Goal: Communication & Community: Answer question/provide support

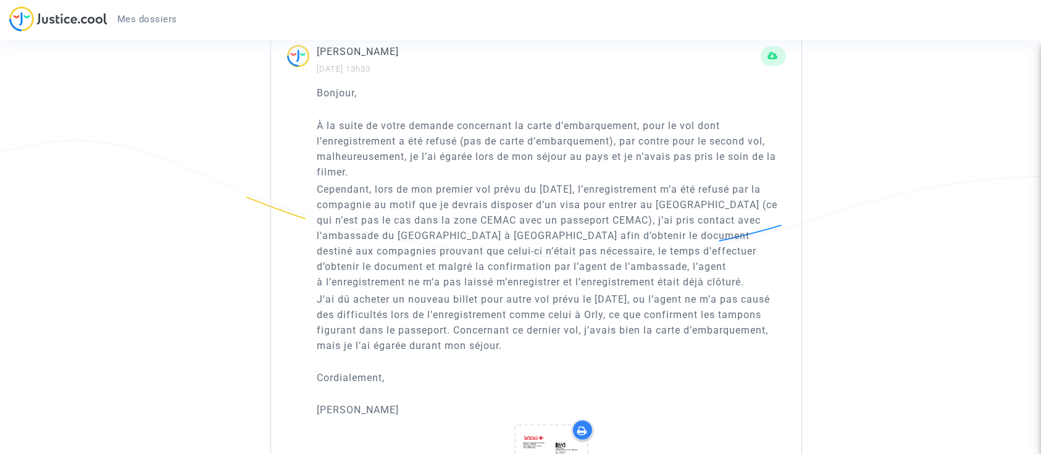
click at [94, 14] on img at bounding box center [58, 18] width 98 height 25
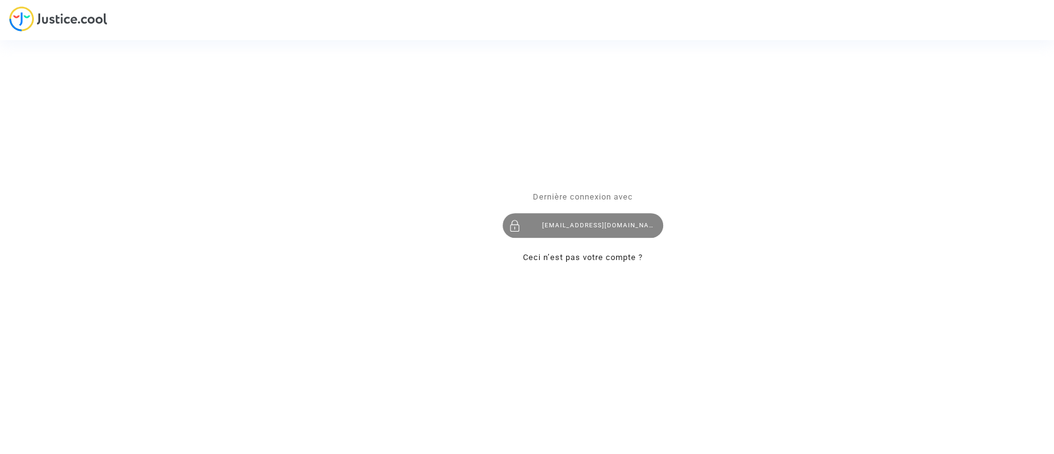
click at [588, 235] on div "[EMAIL_ADDRESS][DOMAIN_NAME]" at bounding box center [582, 225] width 160 height 25
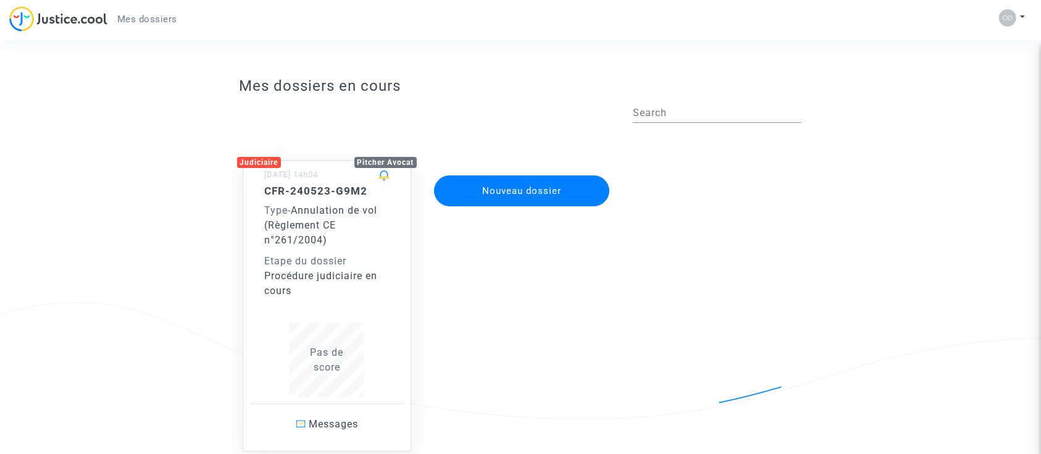
click at [360, 229] on div "Type - Annulation de vol (Règlement CE n°261/2004)" at bounding box center [327, 225] width 125 height 44
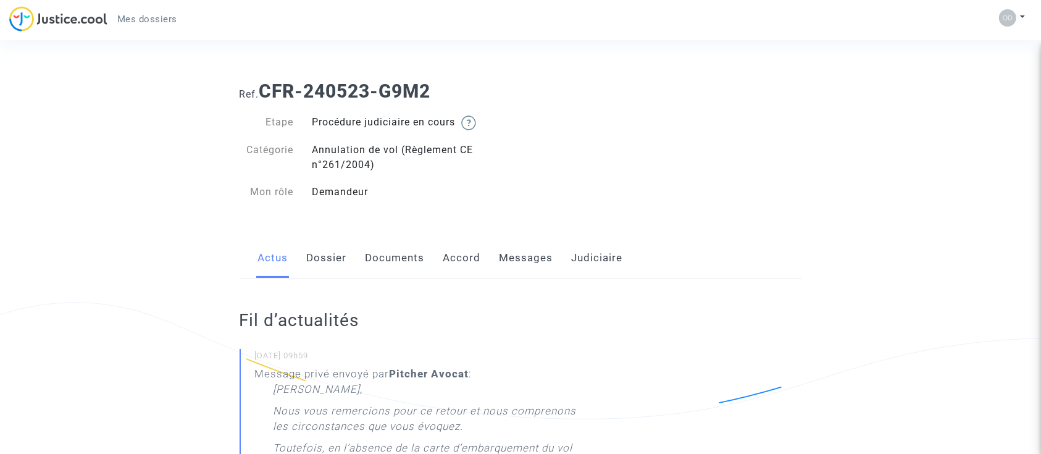
click at [517, 260] on link "Messages" at bounding box center [526, 258] width 54 height 41
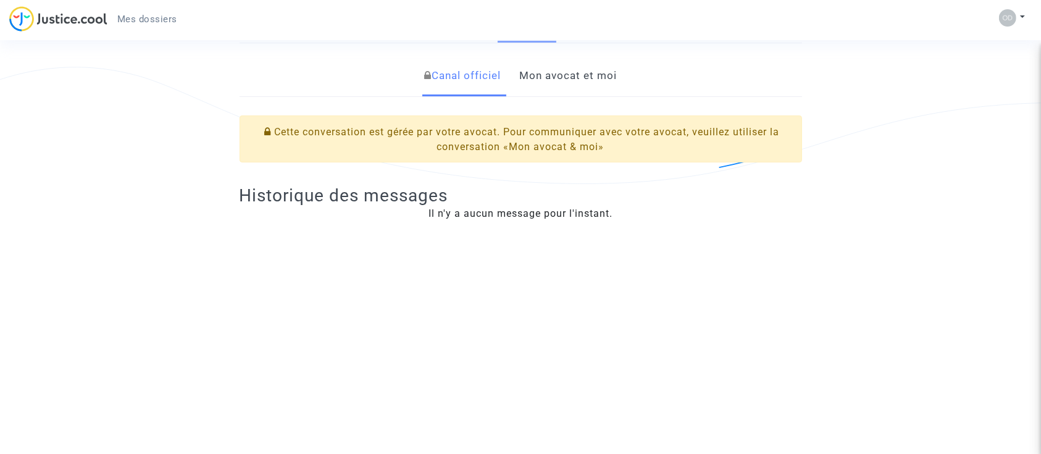
scroll to position [238, 0]
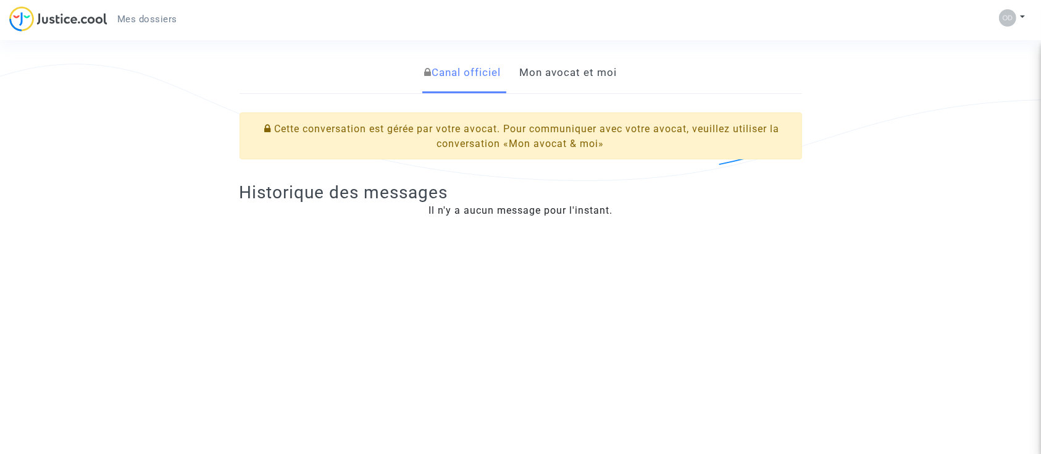
click at [597, 75] on link "Mon avocat et moi" at bounding box center [568, 72] width 98 height 41
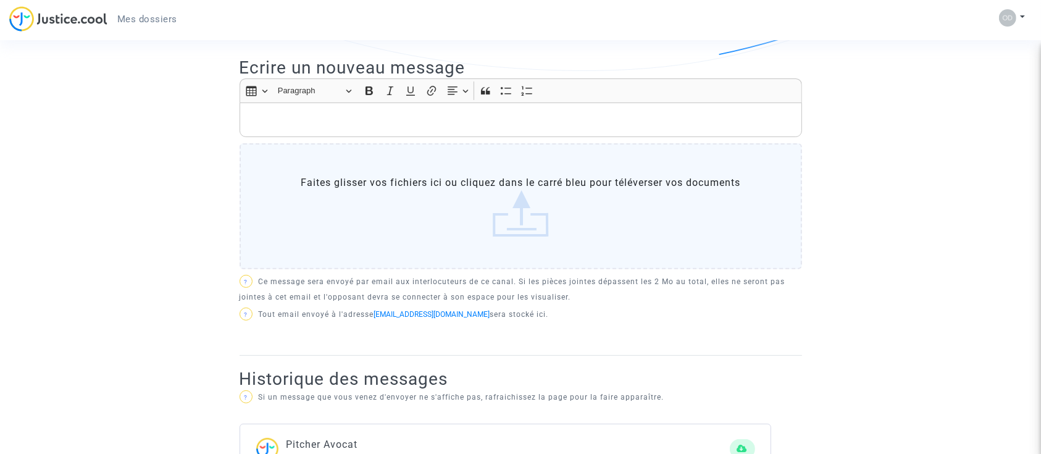
scroll to position [347, 0]
click at [495, 227] on label "Faites glisser vos fichiers ici ou cliquez dans le carré bleu pour téléverser v…" at bounding box center [520, 207] width 562 height 126
click at [0, 0] on input "Faites glisser vos fichiers ici ou cliquez dans le carré bleu pour téléverser v…" at bounding box center [0, 0] width 0 height 0
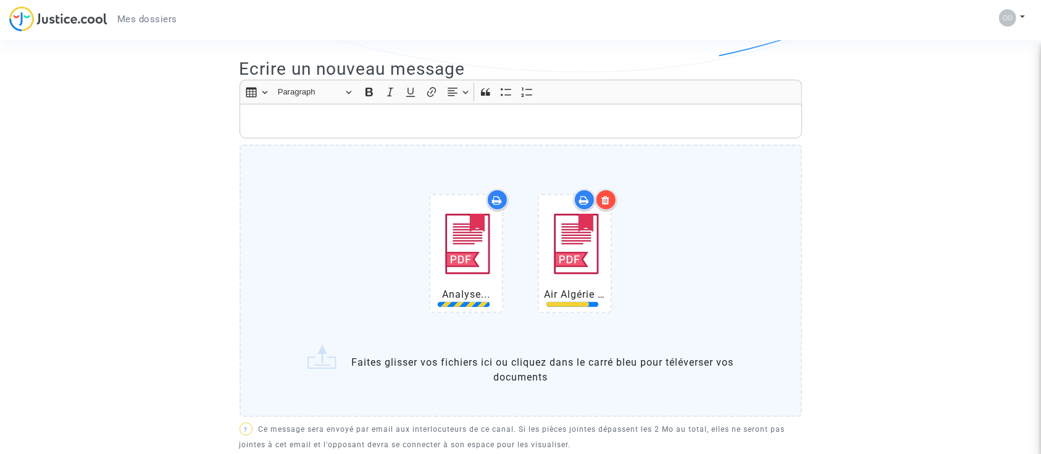
click at [409, 118] on p "Rich Text Editor, main" at bounding box center [520, 121] width 549 height 15
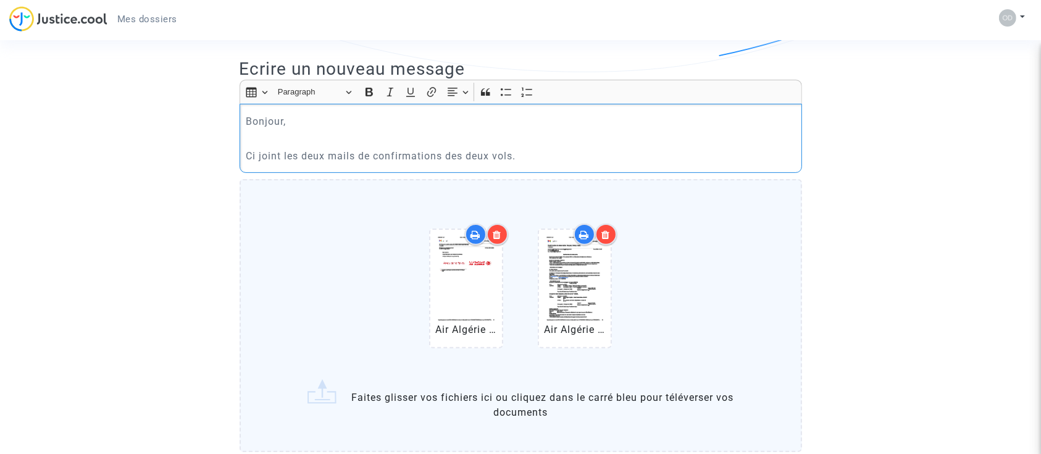
click at [322, 153] on p "Ci joint les deux mails de confirmations des deux vols." at bounding box center [520, 155] width 549 height 15
click at [262, 158] on p "Ci joint les mails de confirmations des deux vols." at bounding box center [520, 155] width 549 height 15
click at [0, 0] on lt-em "Ci-joint" at bounding box center [0, 0] width 0 height 0
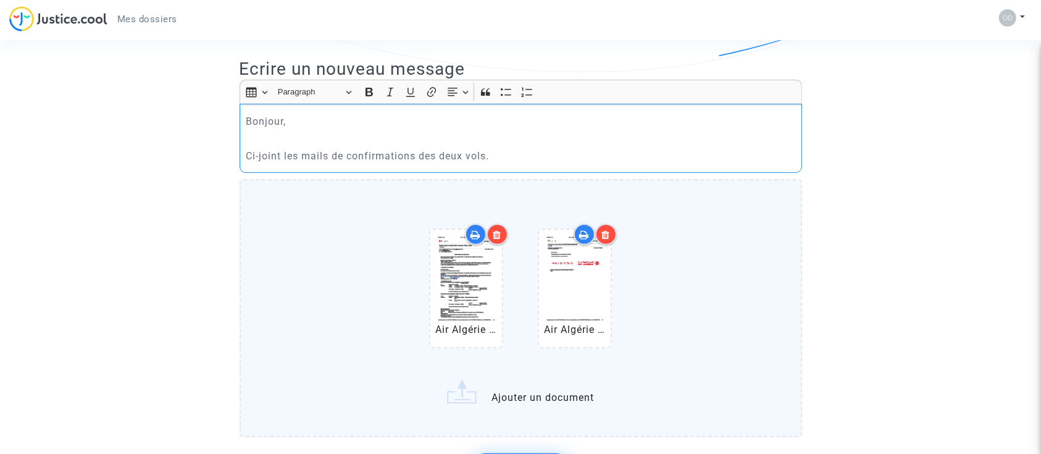
click at [539, 151] on p "Ci-joint les mails de confirmations des deux vols." at bounding box center [520, 155] width 549 height 15
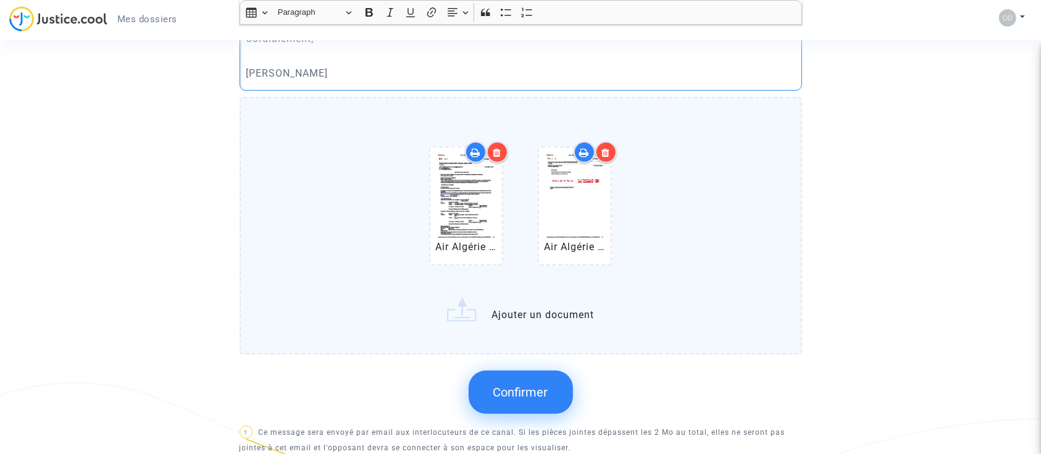
scroll to position [539, 0]
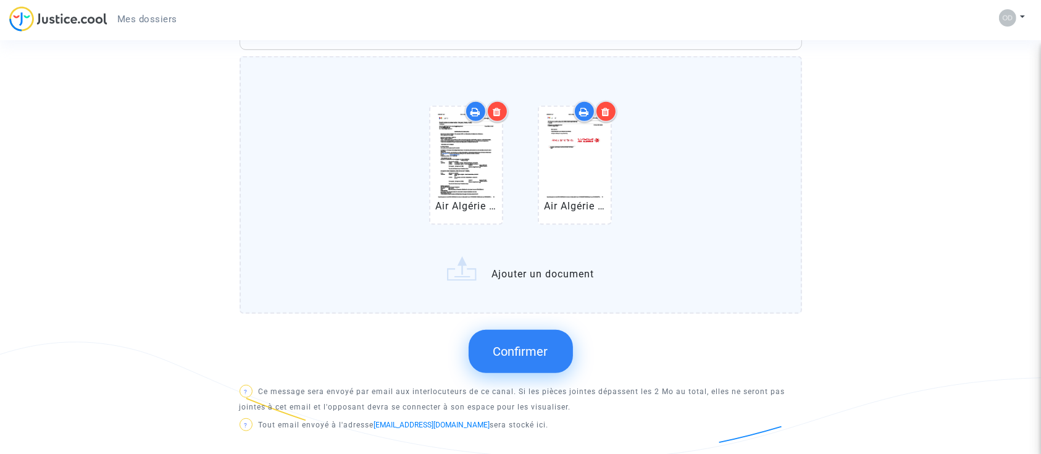
click at [505, 352] on span "Confirmer" at bounding box center [520, 351] width 55 height 15
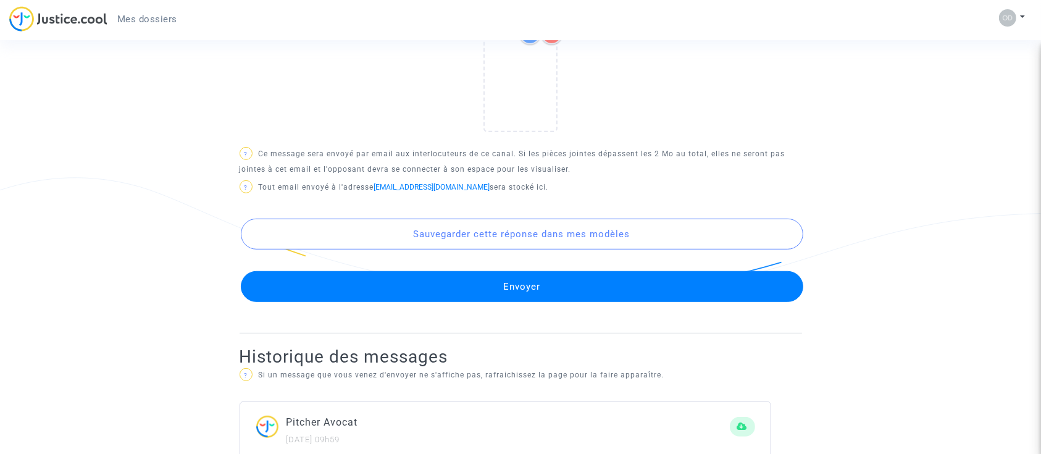
scroll to position [710, 0]
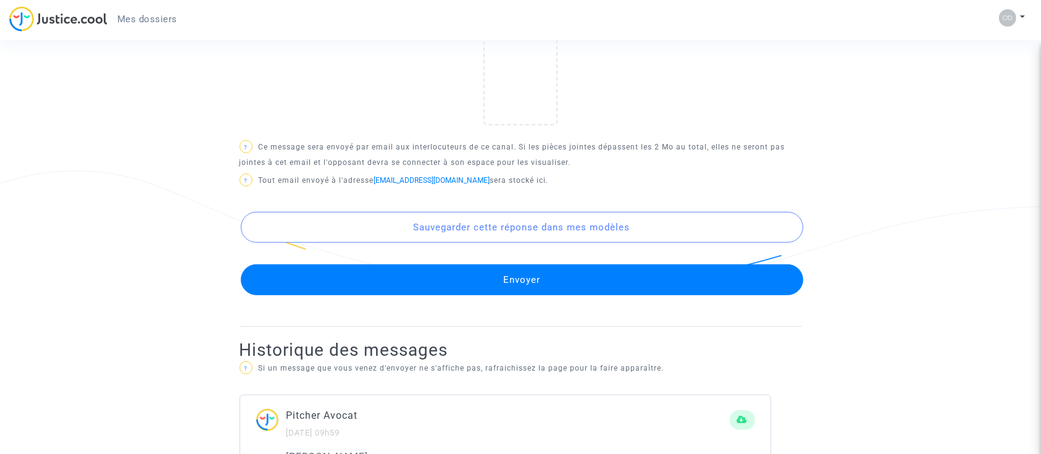
click at [539, 272] on button "Envoyer" at bounding box center [522, 279] width 562 height 31
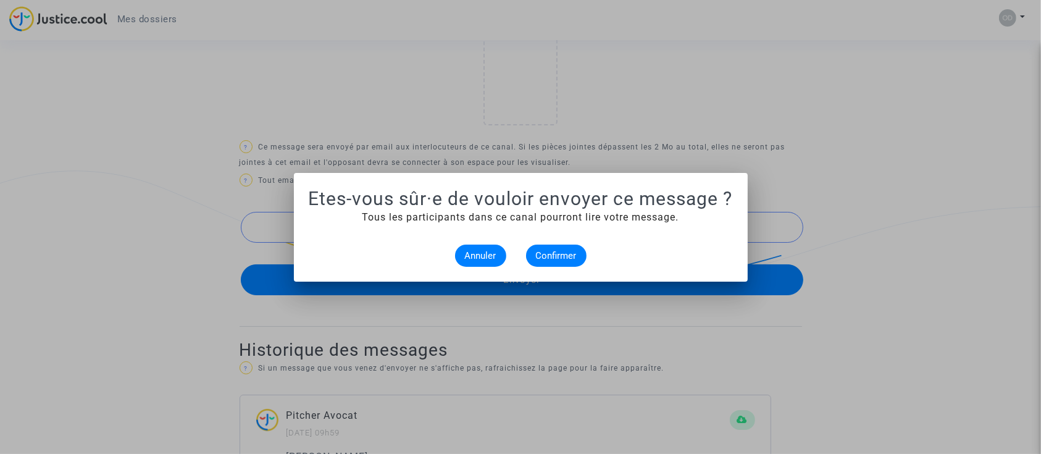
scroll to position [0, 0]
click at [554, 254] on span "Confirmer" at bounding box center [556, 255] width 41 height 11
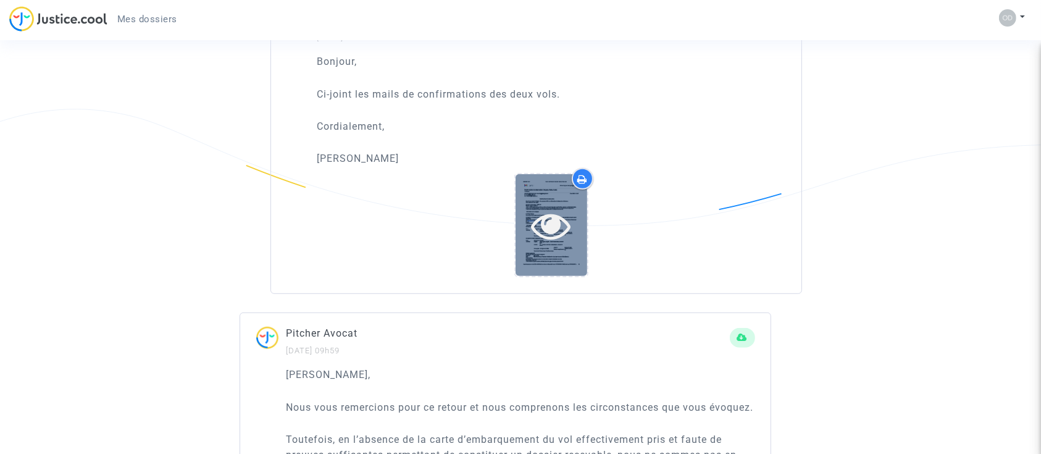
scroll to position [771, 0]
click at [553, 186] on div at bounding box center [551, 226] width 72 height 102
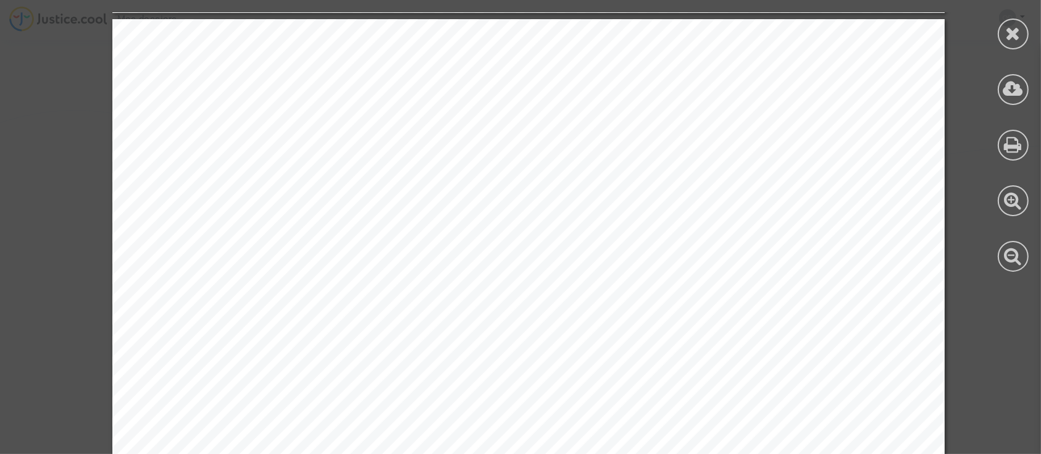
scroll to position [1175, 0]
